Goal: Transaction & Acquisition: Purchase product/service

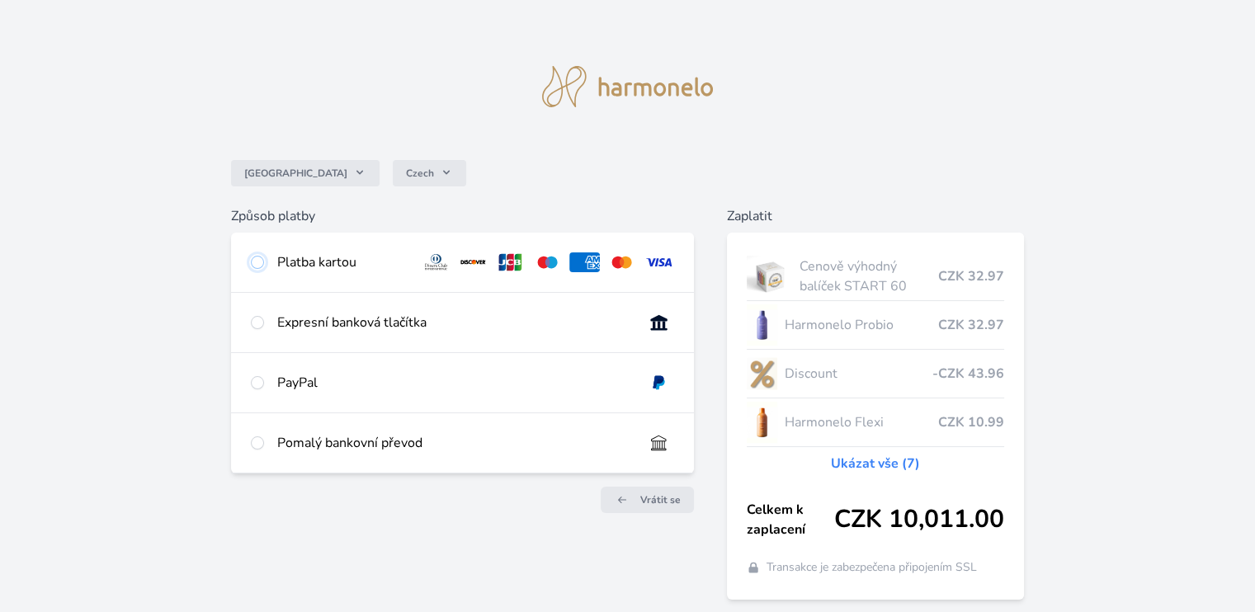
click at [252, 262] on input "radio" at bounding box center [257, 262] width 13 height 13
radio input "true"
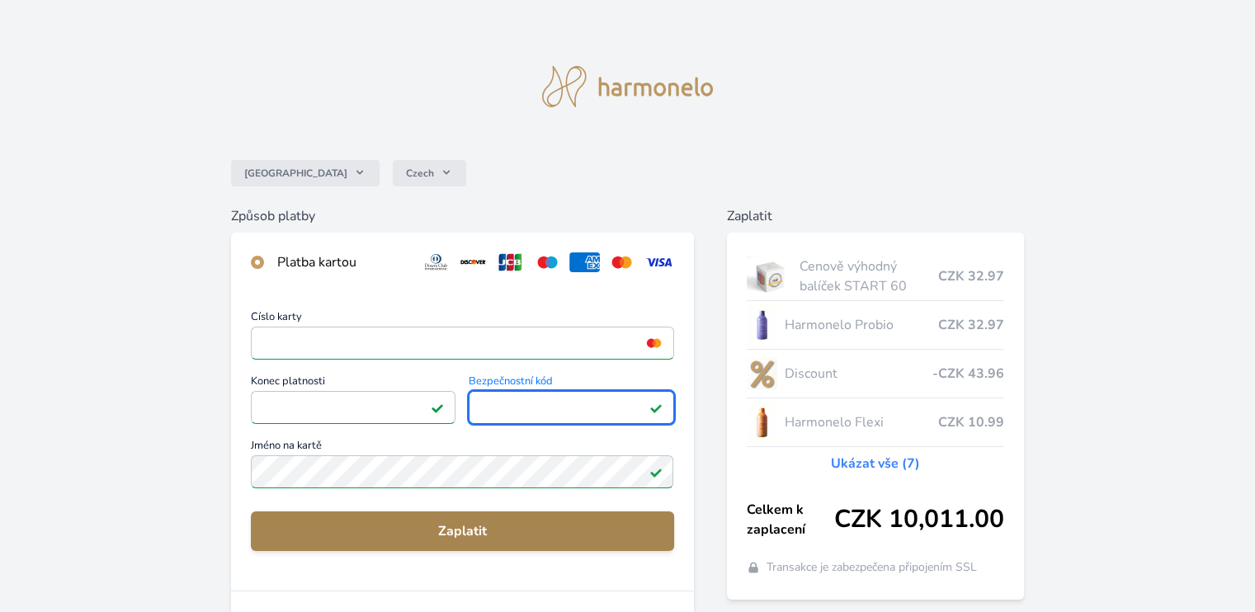
click at [449, 530] on span "Zaplatit" at bounding box center [462, 531] width 396 height 20
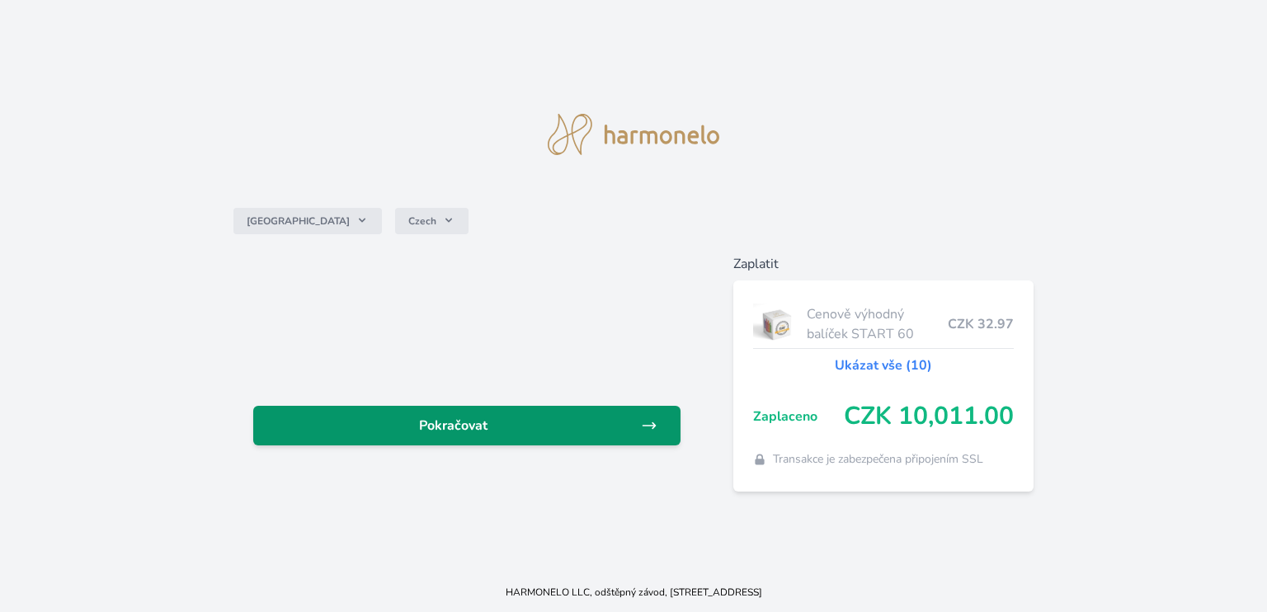
click at [483, 429] on span "Pokračovat" at bounding box center [453, 426] width 374 height 20
